Goal: Communication & Community: Answer question/provide support

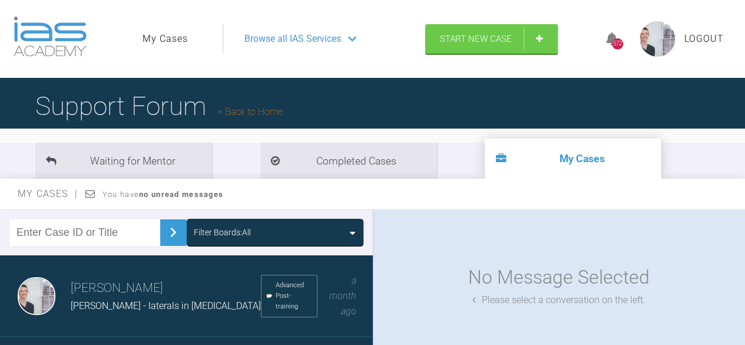
click at [246, 111] on link "Back to Home" at bounding box center [250, 111] width 65 height 11
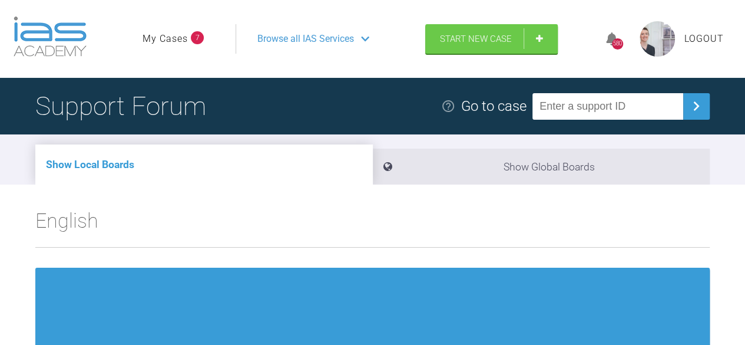
click at [172, 40] on link "My Cases" at bounding box center [165, 38] width 45 height 15
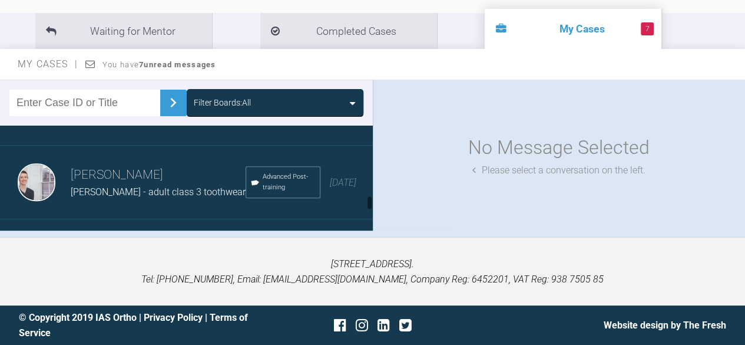
scroll to position [1486, 0]
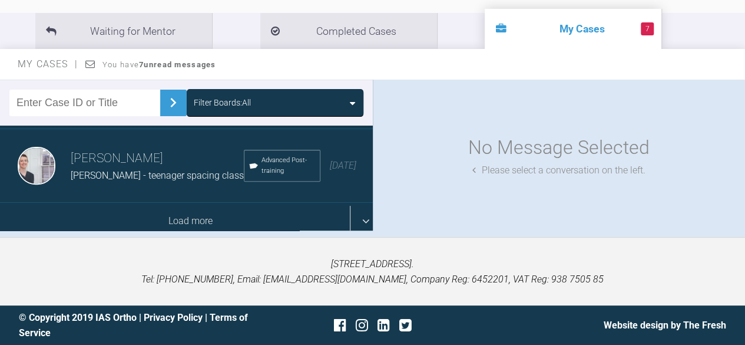
click at [151, 203] on div "Load more" at bounding box center [191, 221] width 382 height 37
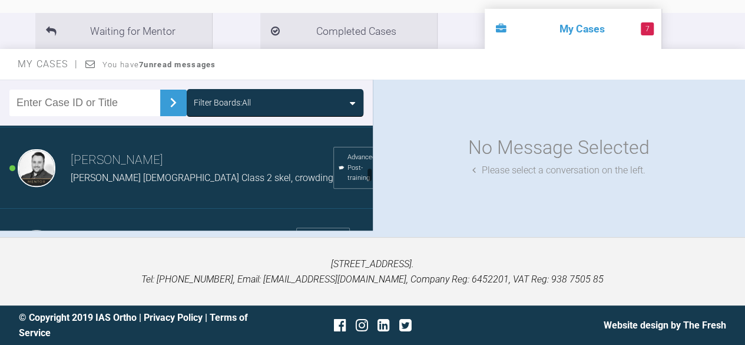
scroll to position [1620, 0]
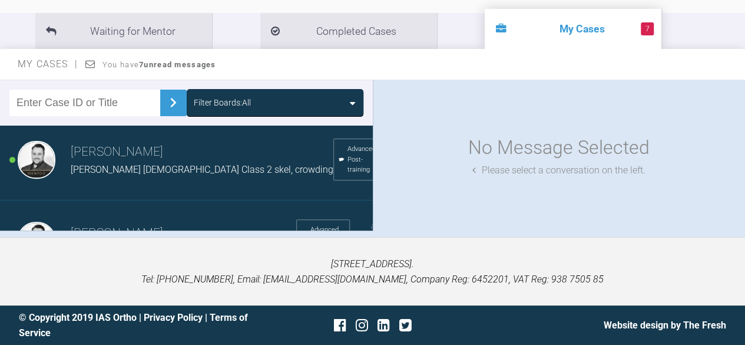
click at [144, 175] on span "[PERSON_NAME] [DEMOGRAPHIC_DATA] Class 2 skel, crowding" at bounding box center [202, 169] width 263 height 11
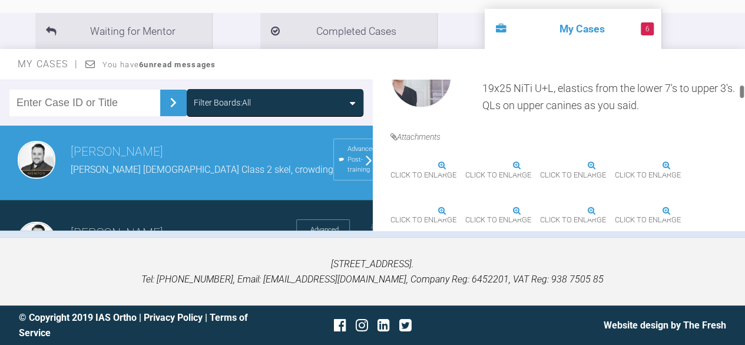
scroll to position [379, 0]
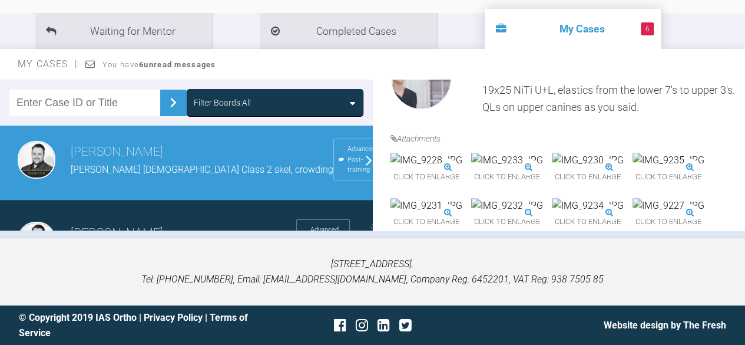
click at [462, 168] on img at bounding box center [427, 160] width 72 height 15
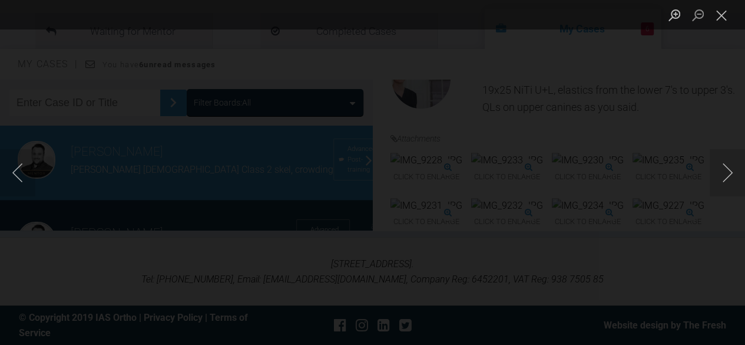
click at [100, 105] on div "Lightbox" at bounding box center [372, 172] width 745 height 345
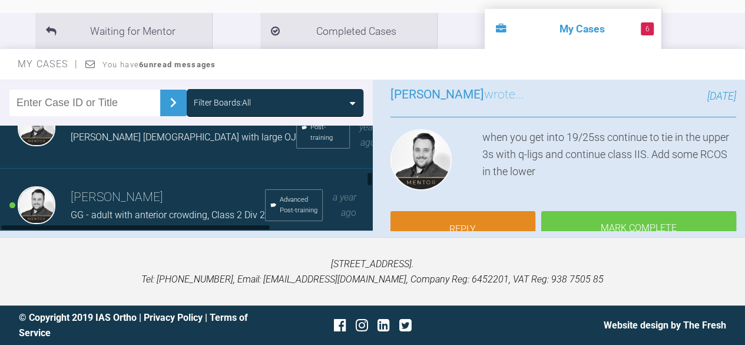
scroll to position [1733, 0]
click at [156, 145] on div "[PERSON_NAME] [PERSON_NAME] [DEMOGRAPHIC_DATA] with large OJ Advanced Post-trai…" at bounding box center [191, 127] width 382 height 81
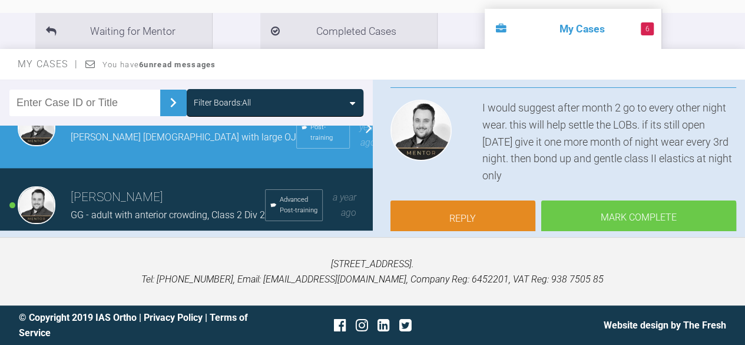
scroll to position [114, 0]
click at [180, 197] on h3 "[PERSON_NAME]" at bounding box center [168, 197] width 194 height 20
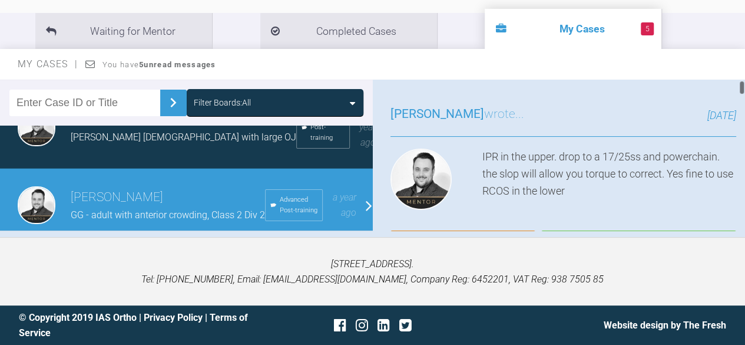
scroll to position [64, 0]
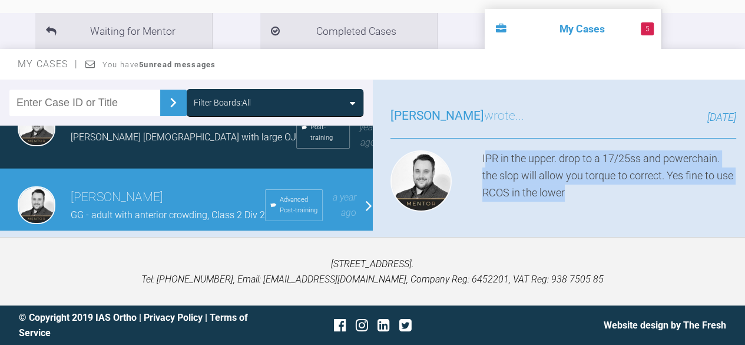
drag, startPoint x: 484, startPoint y: 154, endPoint x: 608, endPoint y: 196, distance: 130.8
click at [608, 196] on div "IPR in the upper. drop to a 17/25ss and powerchain. the slop will allow you tor…" at bounding box center [609, 183] width 254 height 66
copy div "PR in the upper. drop to a 17/25ss and powerchain. the slop will allow you torq…"
click at [658, 207] on div "IPR in the upper. drop to a 17/25ss and powerchain. the slop will allow you tor…" at bounding box center [609, 183] width 254 height 66
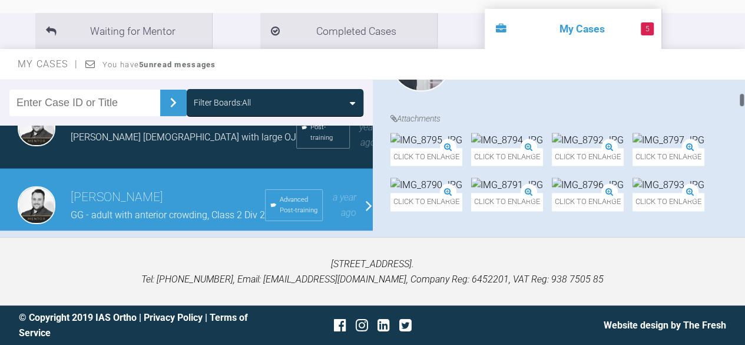
scroll to position [811, 0]
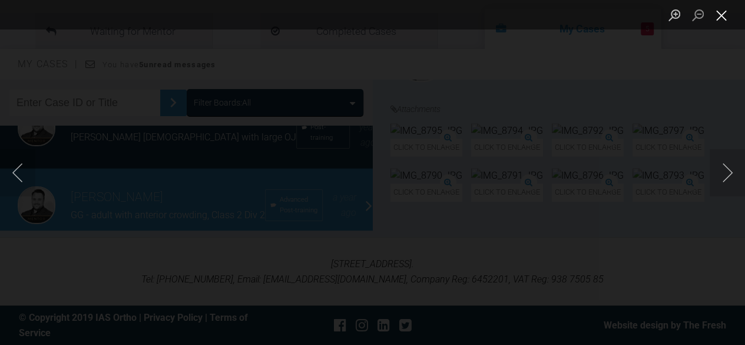
click at [720, 18] on button "Close lightbox" at bounding box center [722, 15] width 24 height 21
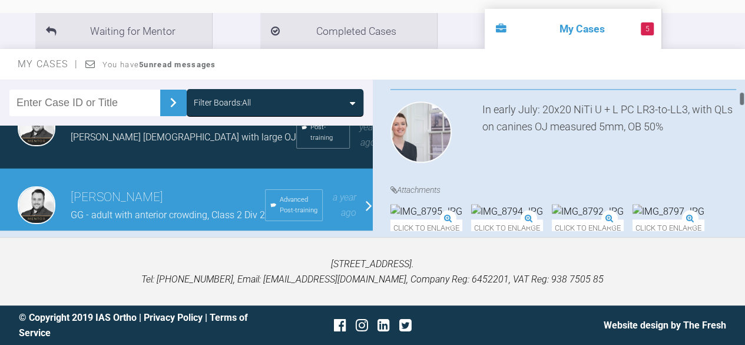
scroll to position [729, 0]
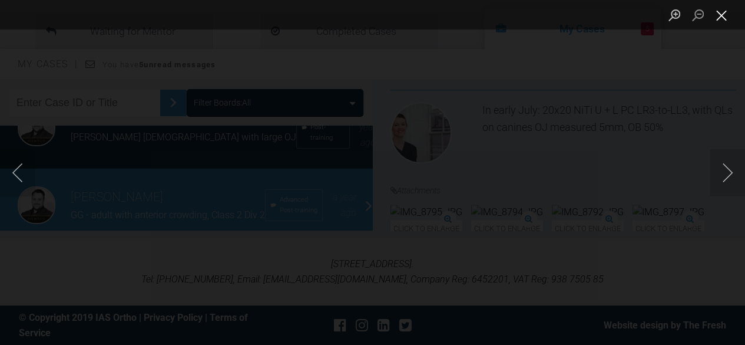
click at [727, 22] on button "Close lightbox" at bounding box center [722, 15] width 24 height 21
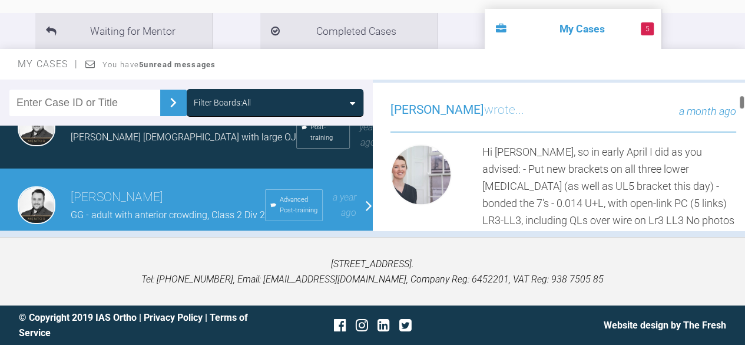
scroll to position [960, 0]
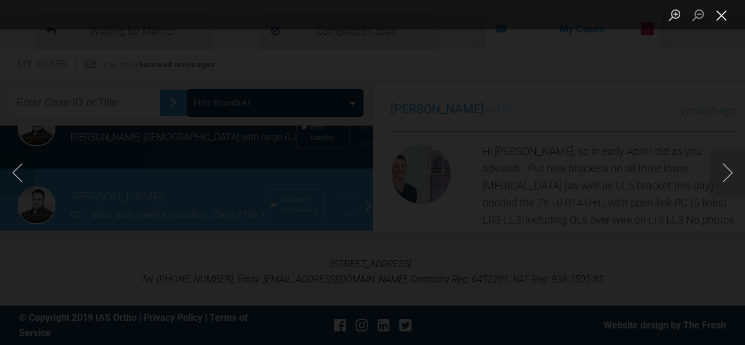
click at [724, 17] on button "Close lightbox" at bounding box center [722, 15] width 24 height 21
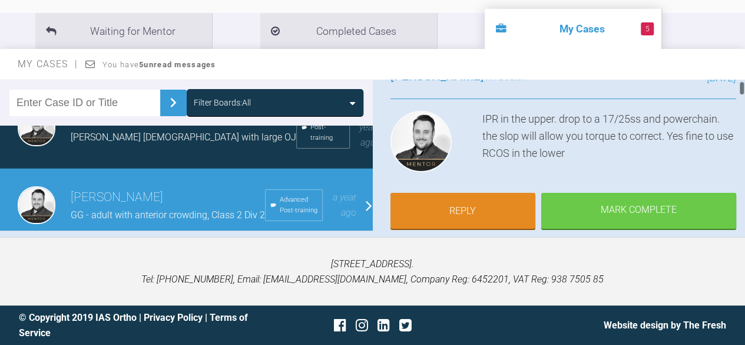
scroll to position [103, 0]
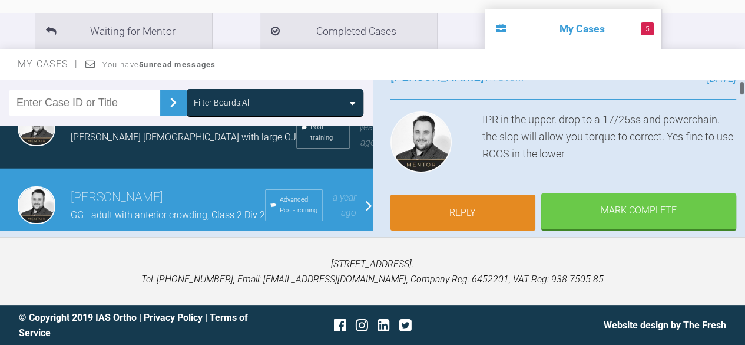
click at [474, 202] on link "Reply" at bounding box center [463, 212] width 145 height 37
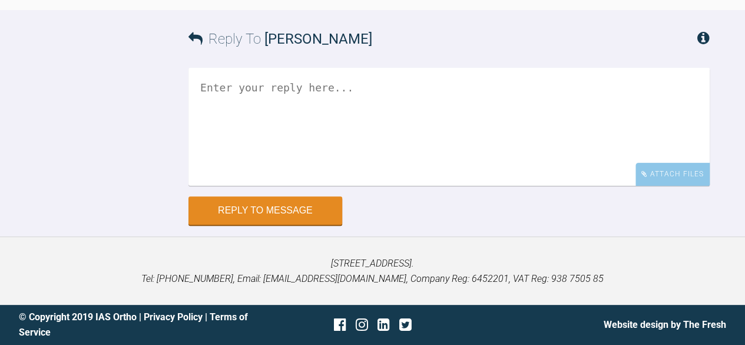
scroll to position [7691, 0]
click at [432, 186] on textarea at bounding box center [448, 127] width 521 height 118
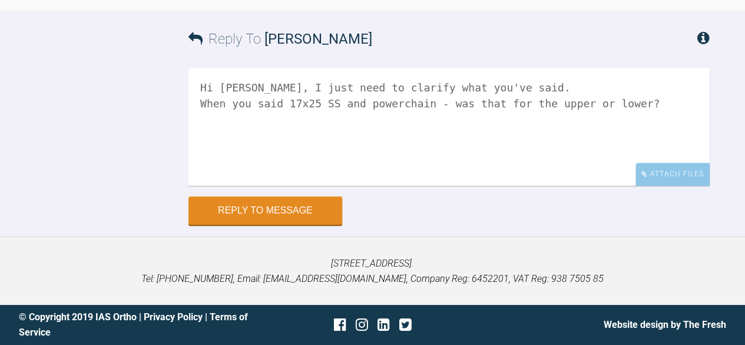
scroll to position [7708, 0]
type textarea "Hi [PERSON_NAME], I just need to clarify what you've said. When you said 17x25 …"
click at [308, 226] on button "Reply to Message" at bounding box center [265, 211] width 154 height 28
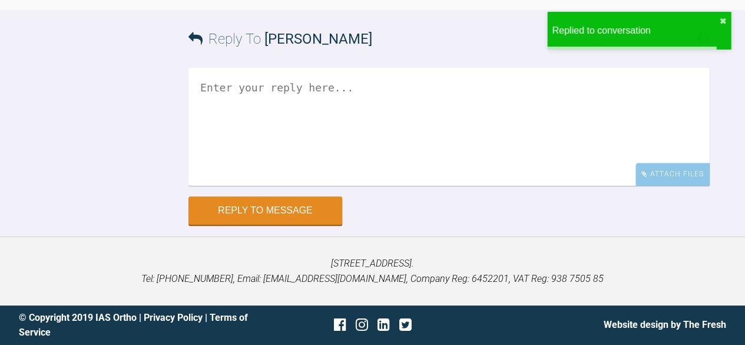
scroll to position [7973, 0]
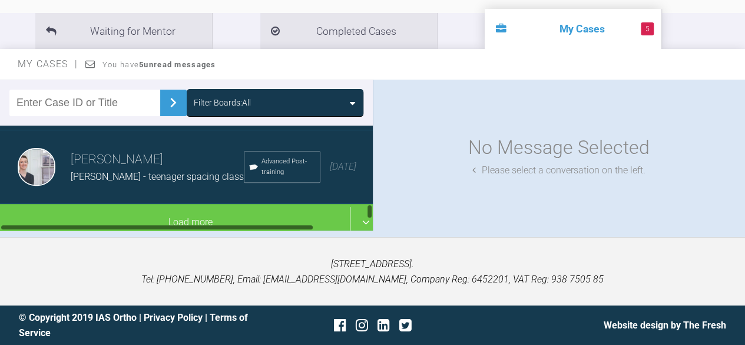
scroll to position [1486, 0]
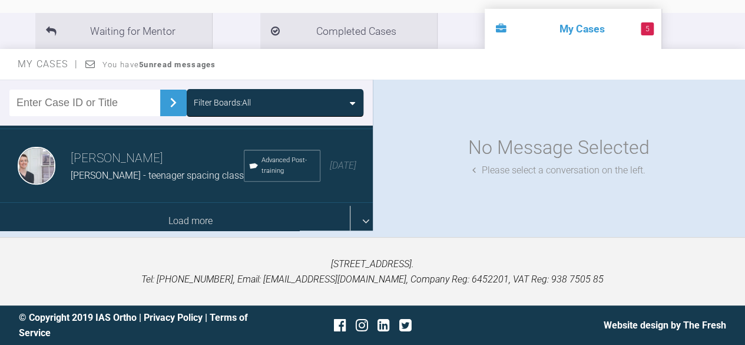
click at [179, 203] on div "Load more" at bounding box center [191, 221] width 382 height 37
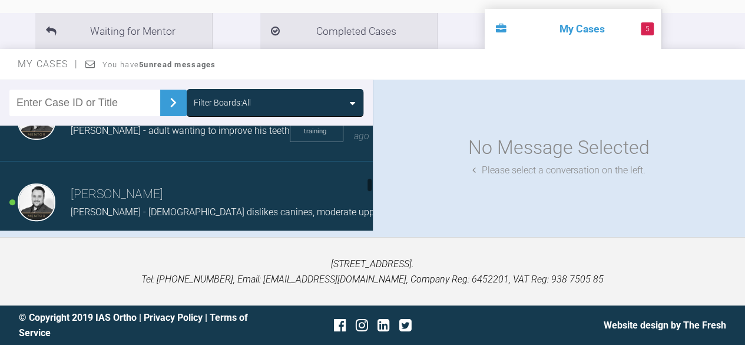
scroll to position [1976, 0]
click at [179, 197] on h3 "[PERSON_NAME]" at bounding box center [247, 194] width 352 height 20
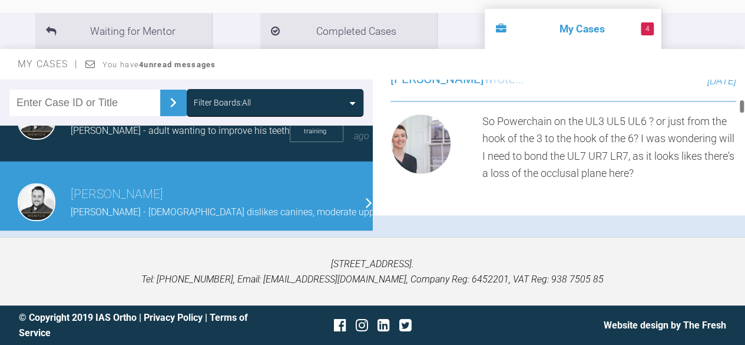
scroll to position [1053, 0]
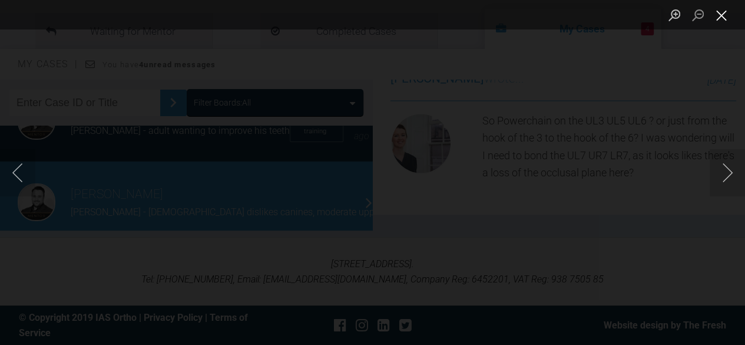
click at [724, 18] on button "Close lightbox" at bounding box center [722, 15] width 24 height 21
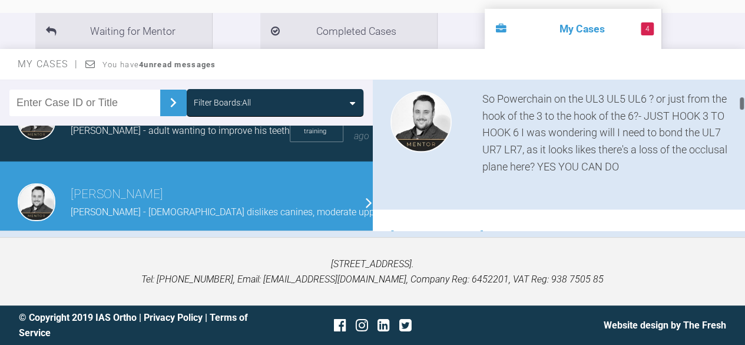
scroll to position [894, 0]
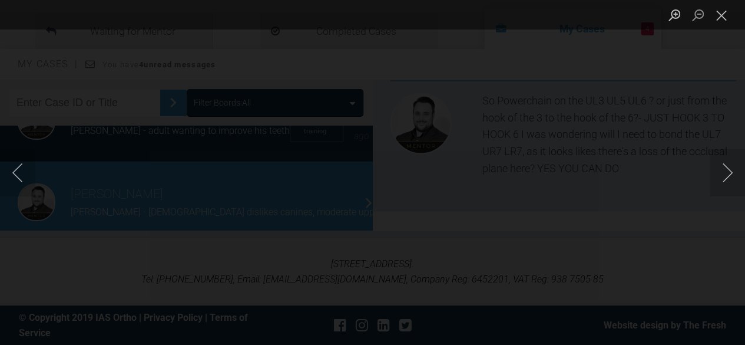
click at [101, 118] on div "Lightbox" at bounding box center [372, 172] width 745 height 345
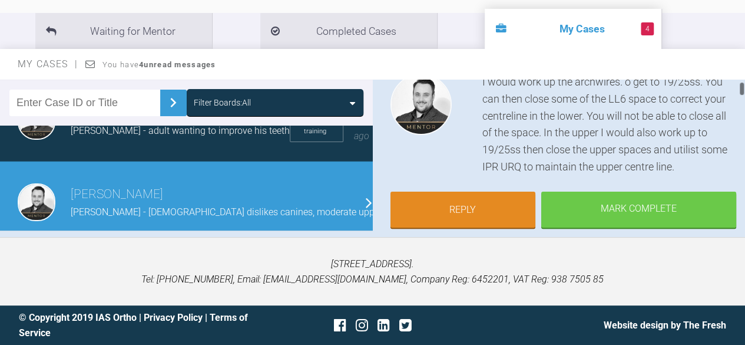
scroll to position [141, 0]
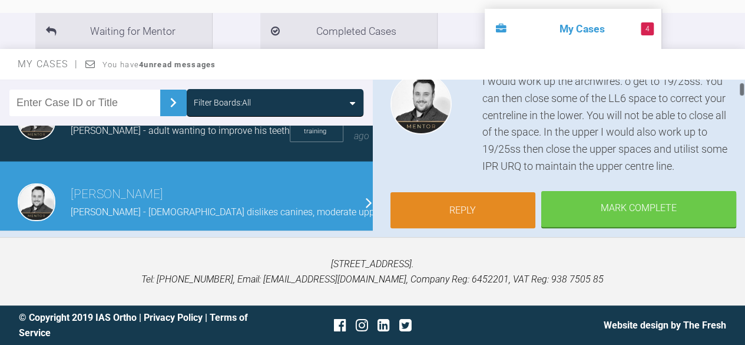
click at [491, 198] on link "Reply" at bounding box center [463, 210] width 145 height 37
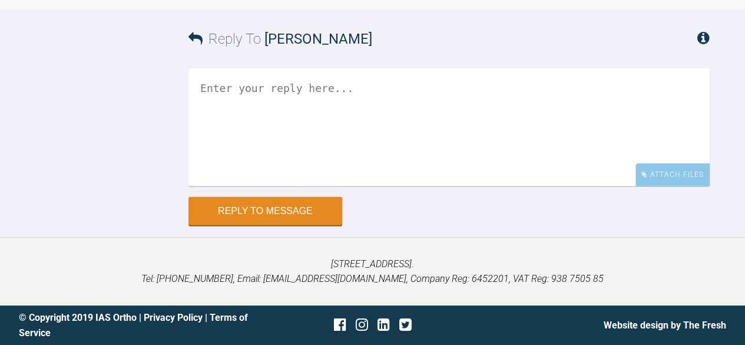
scroll to position [8612, 0]
click at [414, 154] on textarea at bounding box center [448, 127] width 521 height 118
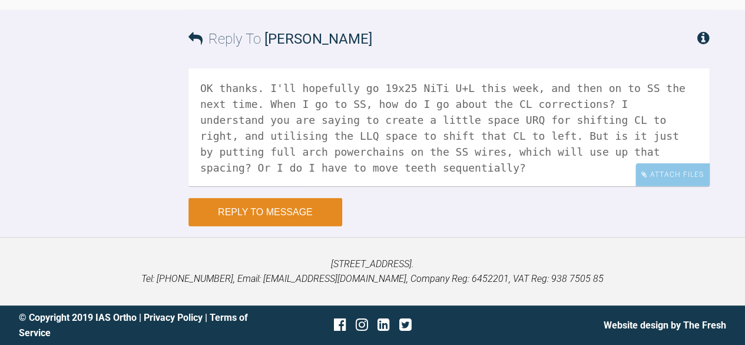
type textarea "OK thanks. I'll hopefully go 19x25 NiTi U+L this week, and then on to SS the ne…"
click at [319, 216] on button "Reply to Message" at bounding box center [265, 212] width 154 height 28
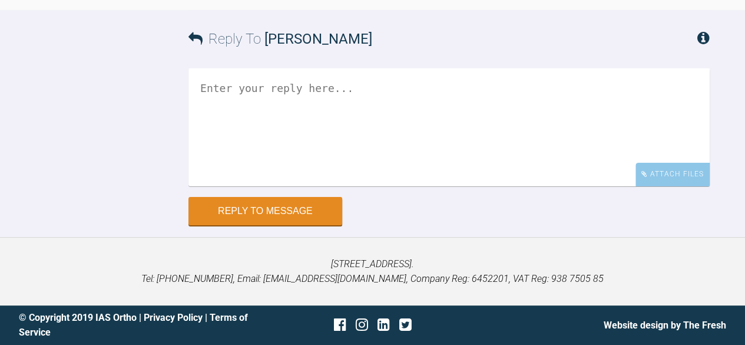
scroll to position [8786, 0]
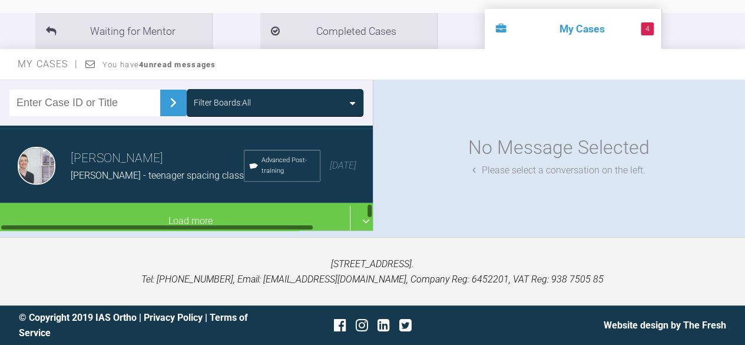
scroll to position [1486, 0]
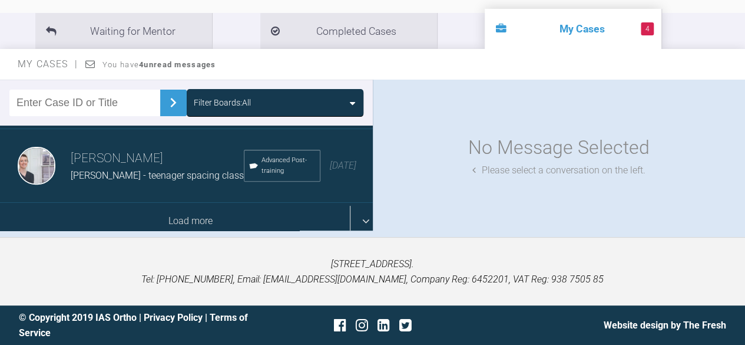
click at [134, 203] on div "Load more" at bounding box center [191, 221] width 382 height 37
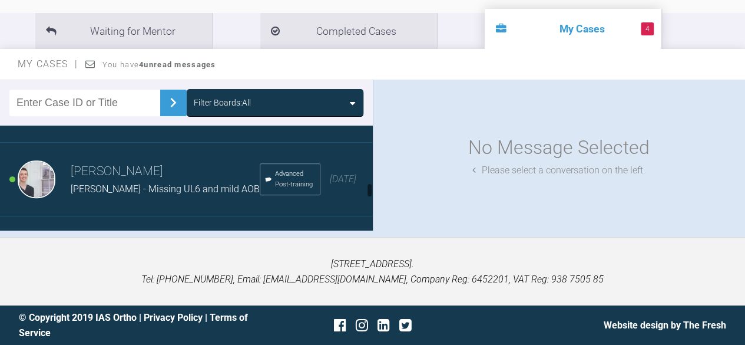
scroll to position [2158, 0]
click at [134, 193] on div "[PERSON_NAME] [PERSON_NAME] - Missing UL6 and mild AOB Advanced Post-training […" at bounding box center [191, 178] width 382 height 74
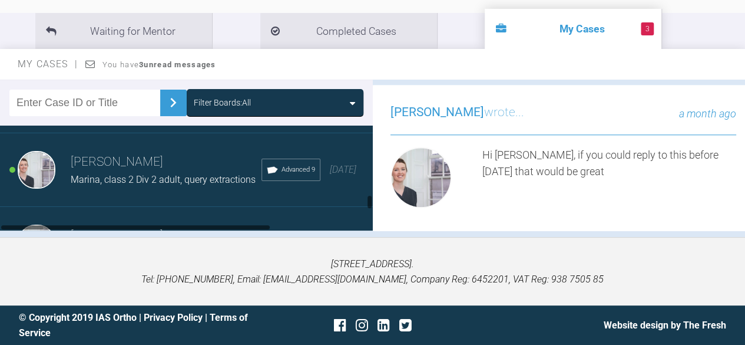
scroll to position [2608, 0]
click at [124, 185] on span "Marina, class 2 Div 2 adult, query extractions" at bounding box center [163, 179] width 185 height 11
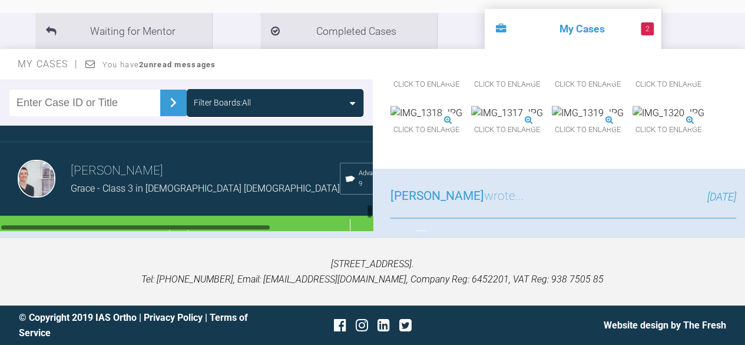
scroll to position [3022, 0]
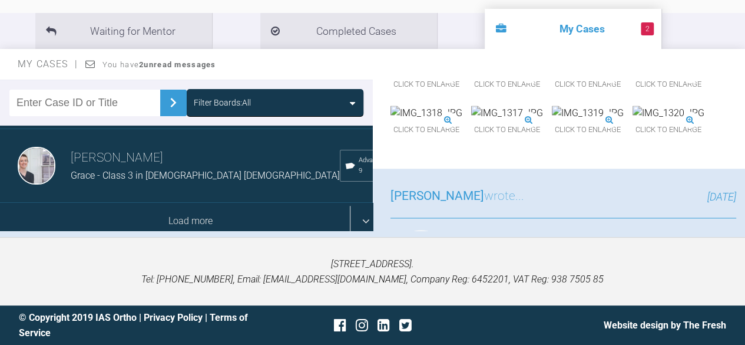
click at [151, 203] on div "Load more" at bounding box center [191, 221] width 382 height 37
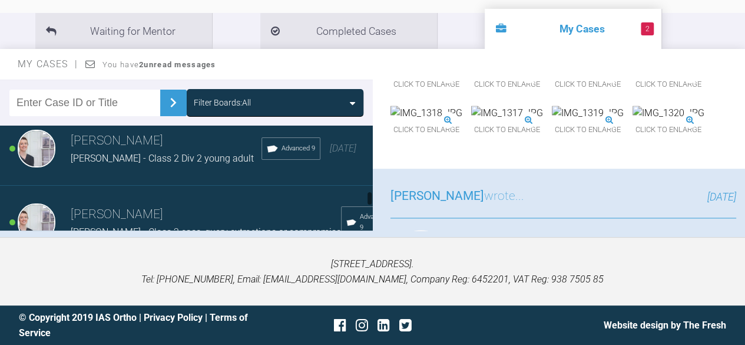
scroll to position [3071, 0]
click at [217, 166] on div "[PERSON_NAME] - Class 2 Div 2 young adult" at bounding box center [166, 158] width 191 height 15
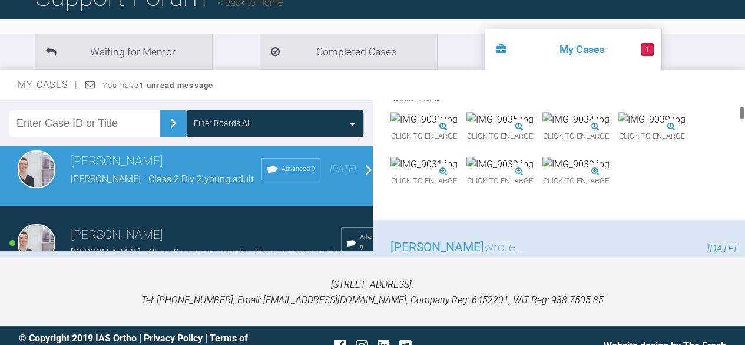
scroll to position [451, 0]
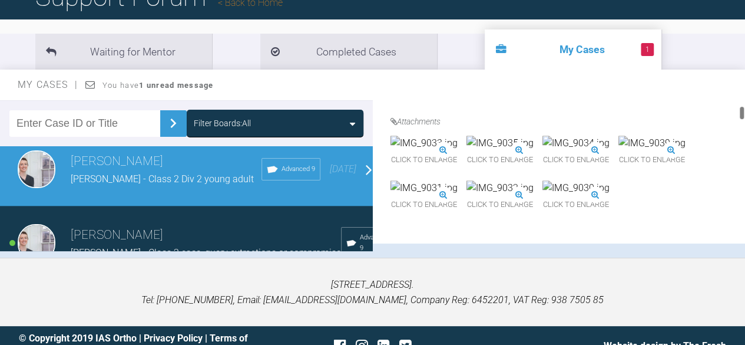
click at [448, 151] on img at bounding box center [424, 142] width 67 height 15
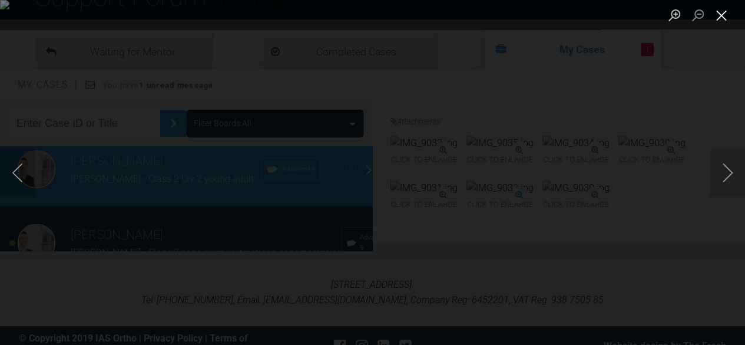
click at [718, 23] on button "Close lightbox" at bounding box center [722, 15] width 24 height 21
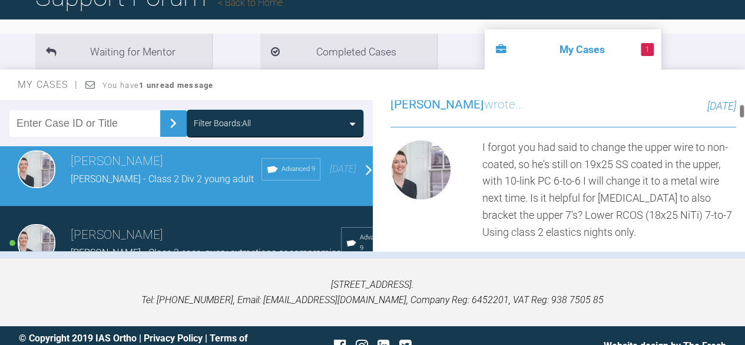
scroll to position [309, 0]
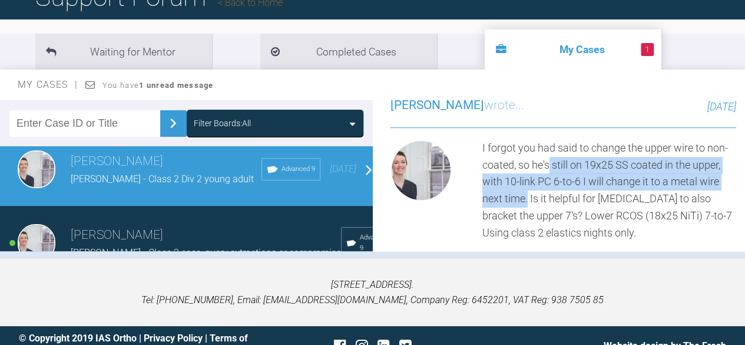
drag, startPoint x: 571, startPoint y: 168, endPoint x: 577, endPoint y: 199, distance: 31.8
click at [577, 199] on div "I forgot you had said to change the upper wire to non-coated, so he's still on …" at bounding box center [609, 191] width 254 height 102
copy div "still on 19x25 SS coated in the upper, with 10-link PC 6-to-6 I will change it …"
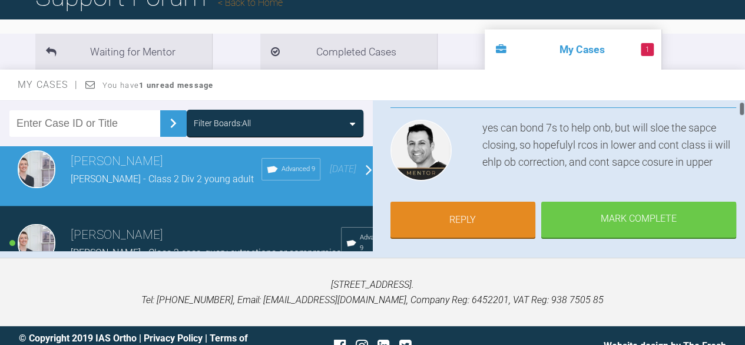
scroll to position [115, 0]
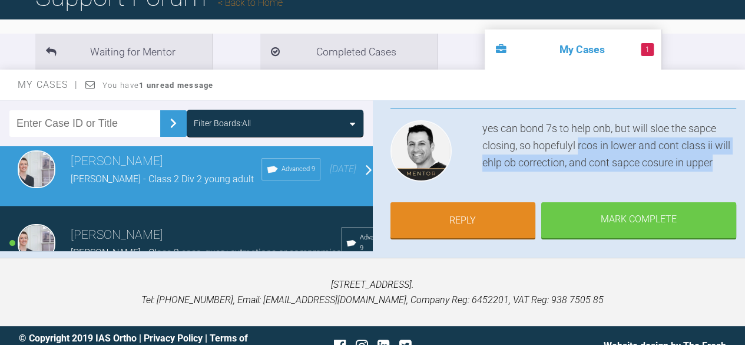
drag, startPoint x: 580, startPoint y: 145, endPoint x: 586, endPoint y: 171, distance: 26.0
click at [586, 171] on div "yes can bond 7s to help onb, but will sloe the sapce closing, so hopefulyl rcos…" at bounding box center [609, 153] width 254 height 66
copy div "rcos in lower and cont class ii will ehlp ob correction, and cont sapce cosure …"
